Goal: Navigation & Orientation: Find specific page/section

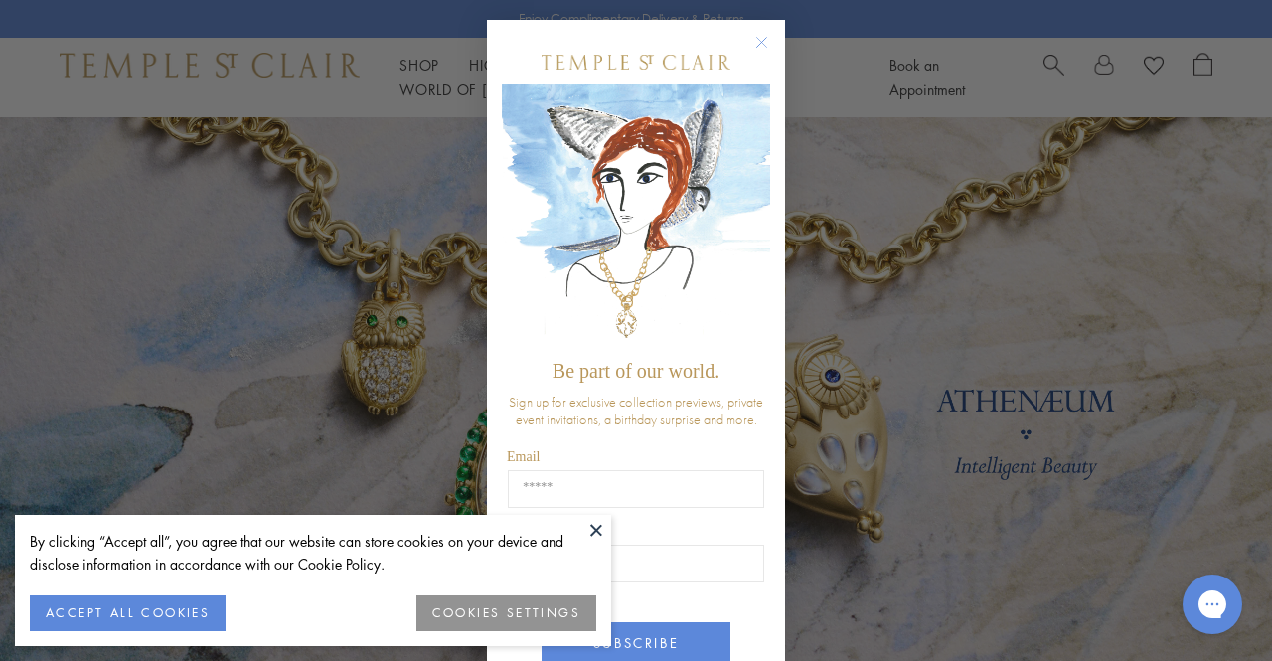
click at [750, 48] on circle "Close dialog" at bounding box center [762, 43] width 24 height 24
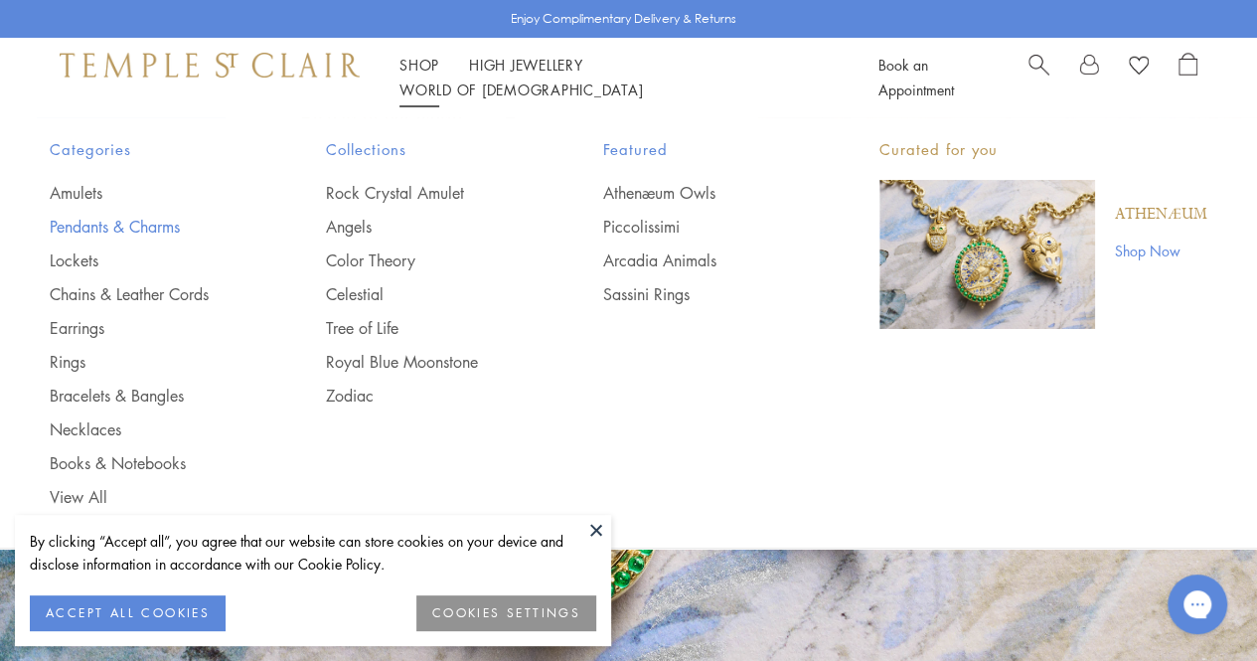
click at [99, 224] on link "Pendants & Charms" at bounding box center [148, 227] width 197 height 22
click at [109, 431] on link "Necklaces" at bounding box center [148, 429] width 197 height 22
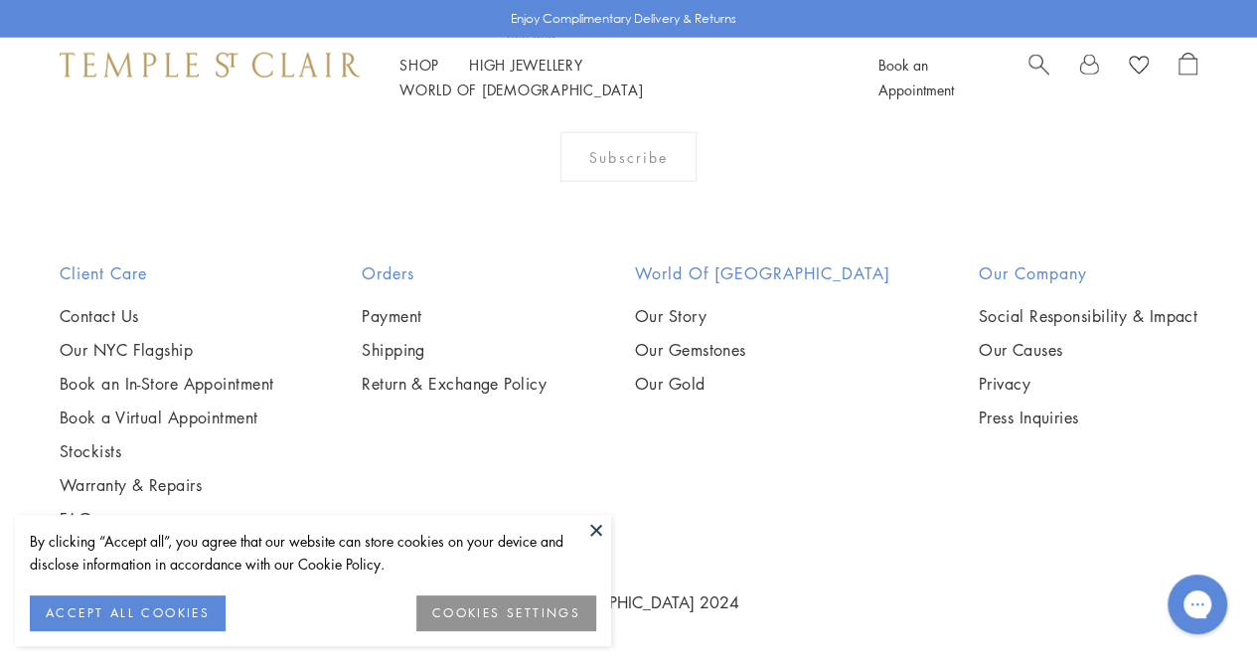
scroll to position [6063, 0]
